Goal: Navigation & Orientation: Find specific page/section

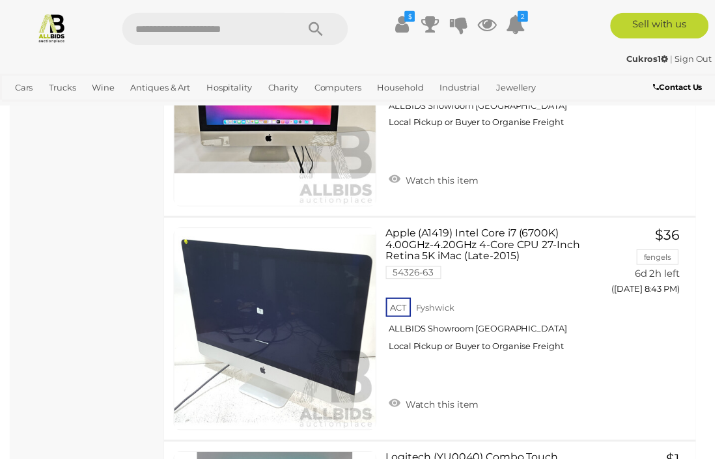
scroll to position [2849, 0]
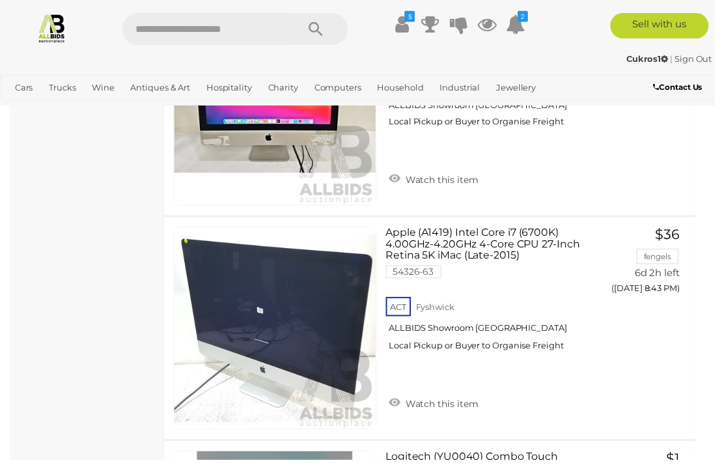
click at [0, 0] on link "Collectible Watches" at bounding box center [0, 0] width 0 height 0
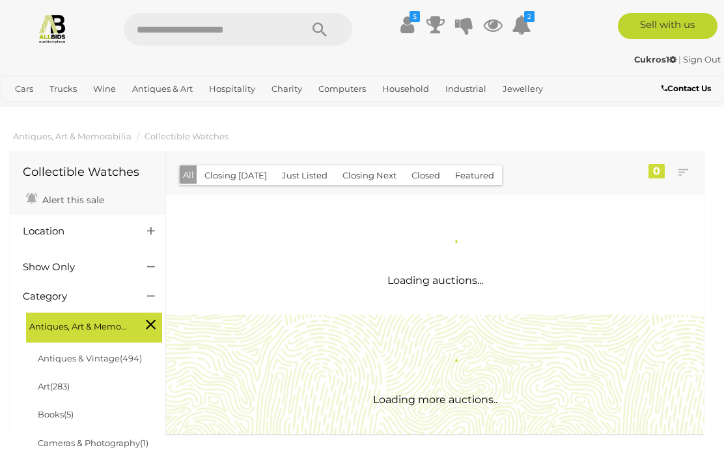
click at [455, 283] on span "Loading auctions..." at bounding box center [436, 280] width 96 height 12
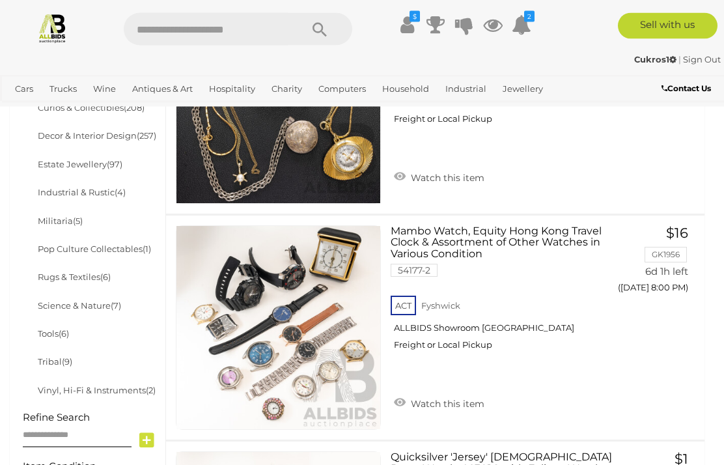
scroll to position [683, 0]
click at [59, 356] on link "Tribal (9)" at bounding box center [55, 361] width 35 height 10
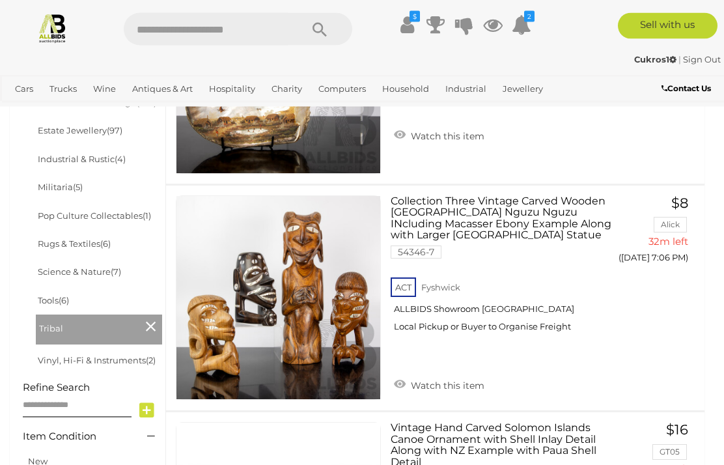
scroll to position [713, 0]
click at [102, 266] on link "Science & Nature (7)" at bounding box center [79, 271] width 83 height 10
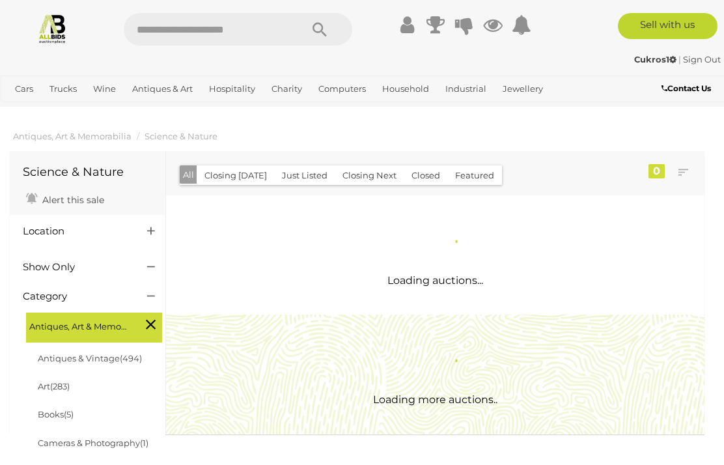
click at [63, 286] on div at bounding box center [87, 283] width 149 height 14
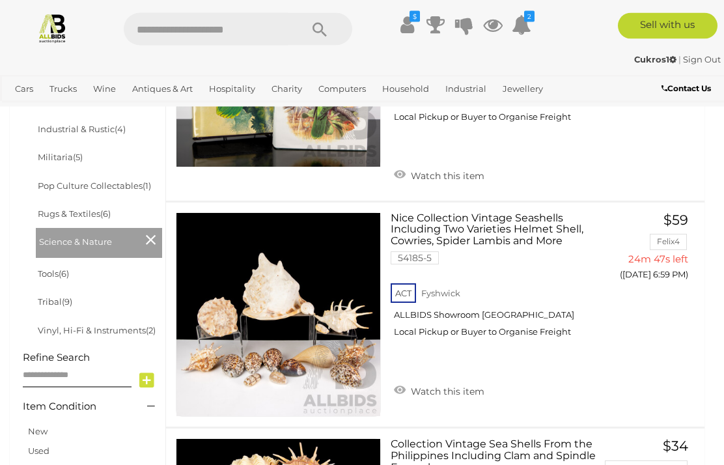
scroll to position [743, 0]
click at [67, 268] on span "(6)" at bounding box center [64, 273] width 10 height 10
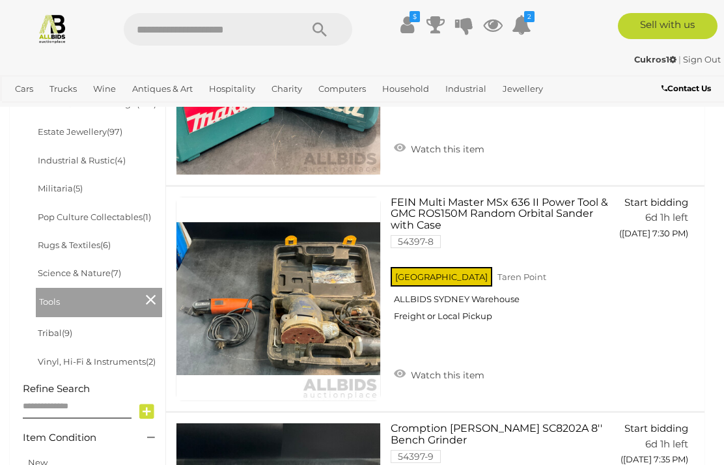
scroll to position [705, 0]
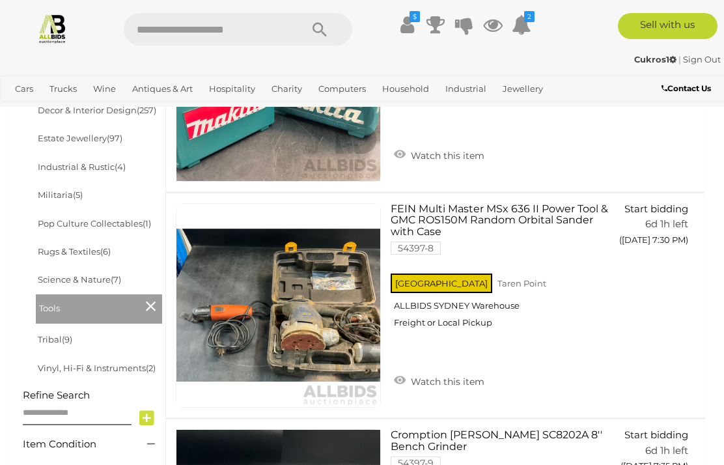
click at [75, 190] on span "(5)" at bounding box center [78, 195] width 10 height 10
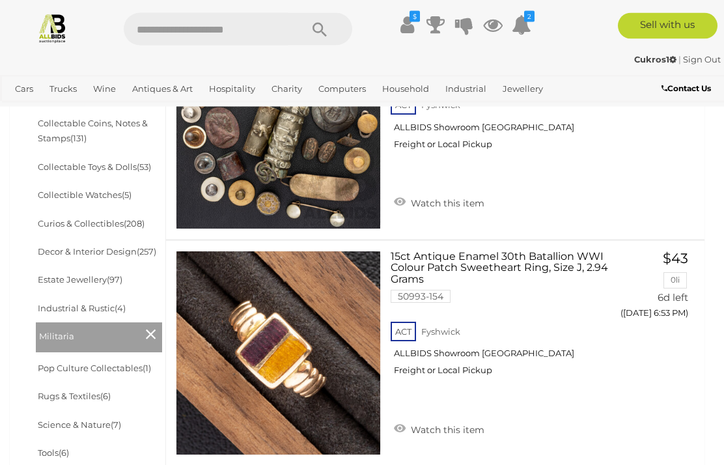
scroll to position [563, 0]
click at [118, 221] on link "Curios & Collectibles (208)" at bounding box center [91, 223] width 107 height 10
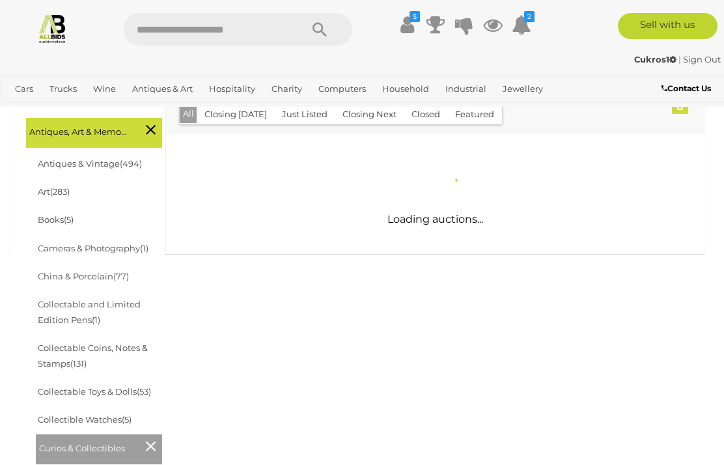
scroll to position [197, 0]
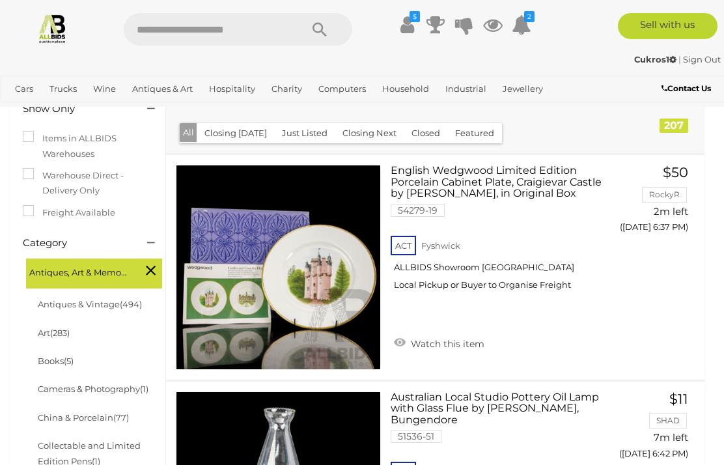
scroll to position [199, 0]
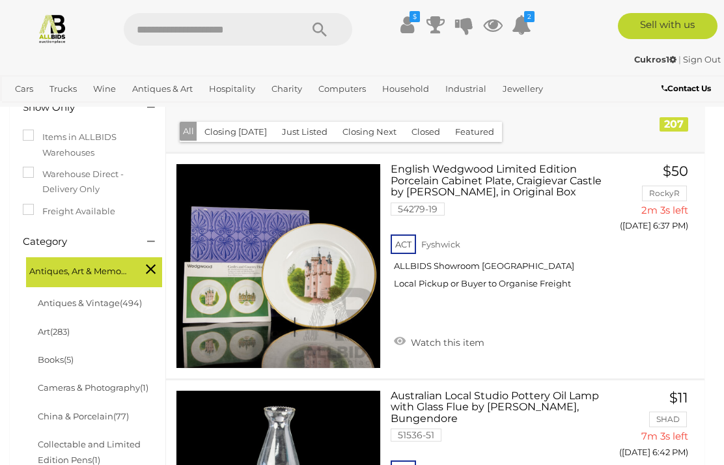
click at [307, 130] on button "Just Listed" at bounding box center [304, 132] width 61 height 20
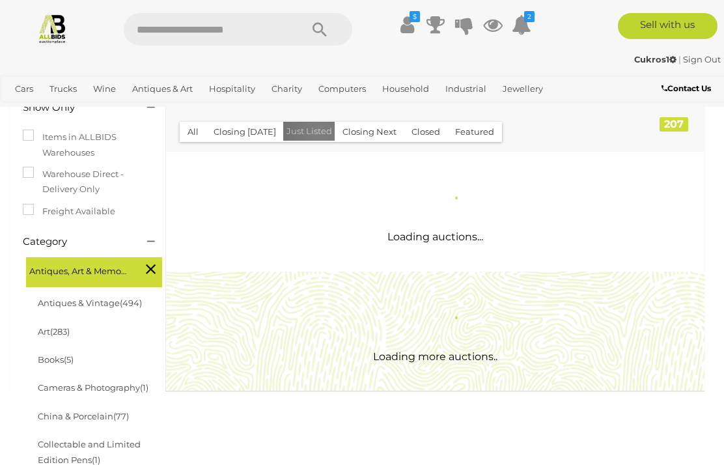
scroll to position [0, 0]
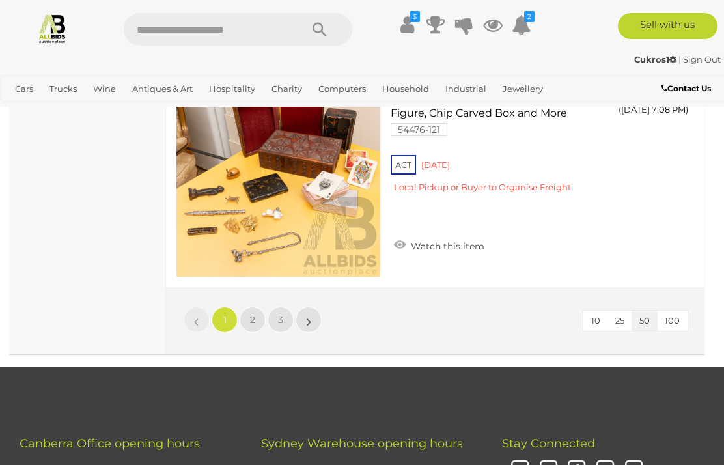
scroll to position [11404, 0]
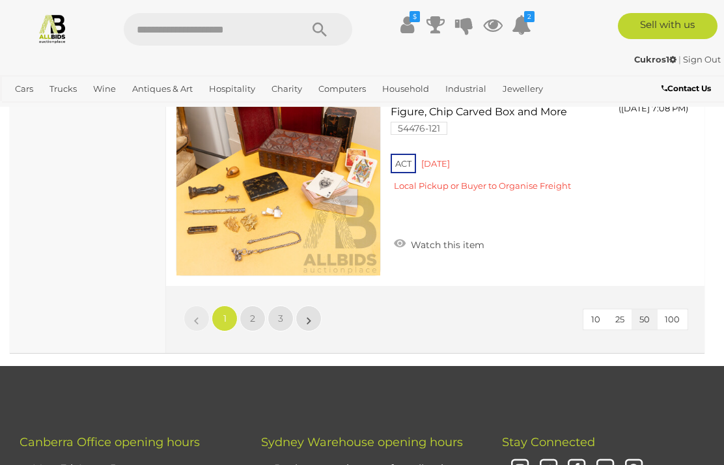
click at [255, 313] on span "2" at bounding box center [252, 319] width 5 height 12
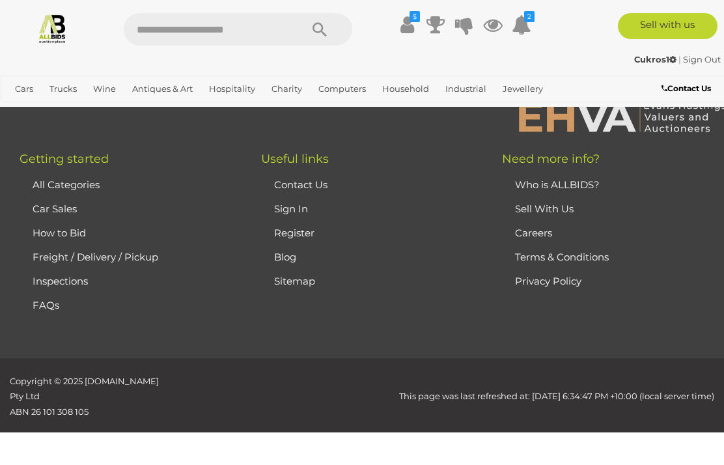
scroll to position [218, 0]
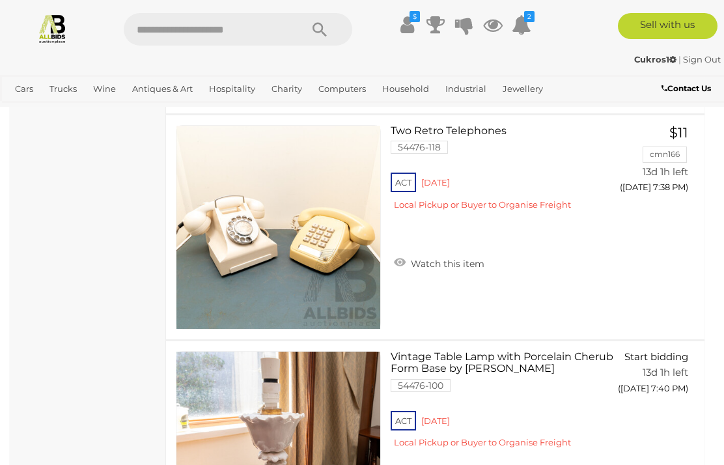
scroll to position [6803, 0]
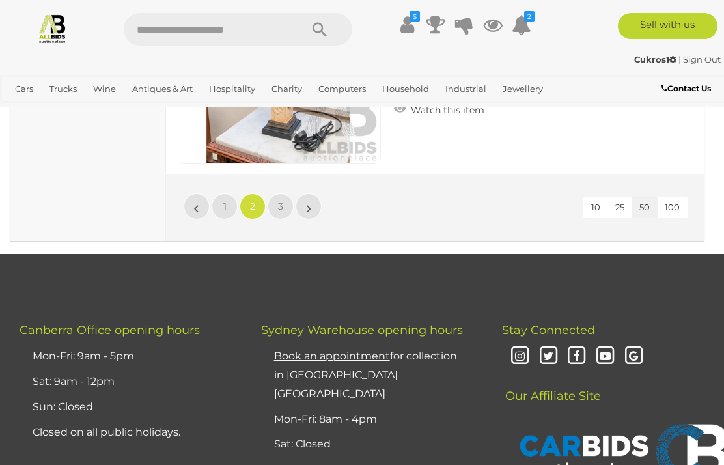
click at [280, 201] on span "3" at bounding box center [280, 207] width 5 height 12
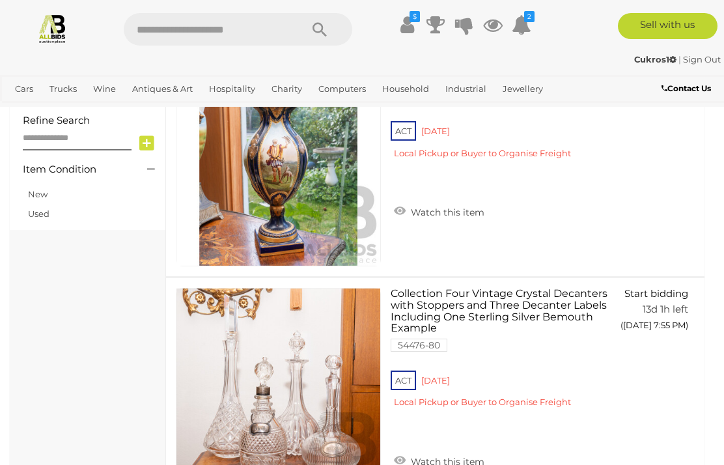
scroll to position [978, 0]
